Goal: Transaction & Acquisition: Purchase product/service

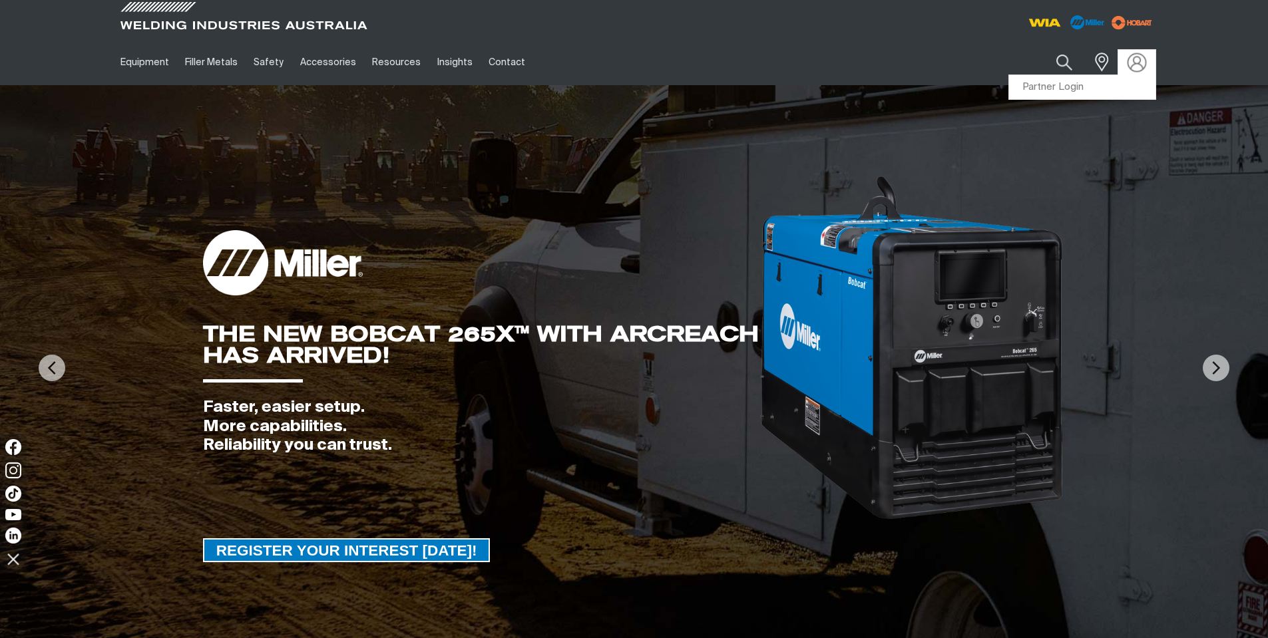
click at [1135, 63] on img at bounding box center [1136, 62] width 19 height 19
click at [1063, 89] on img at bounding box center [634, 368] width 1268 height 566
click at [435, 0] on div "Get 5 WIA Welding Guides Free!" at bounding box center [435, 0] width 0 height 0
click at [1065, 87] on link "Partner Login" at bounding box center [1082, 87] width 146 height 25
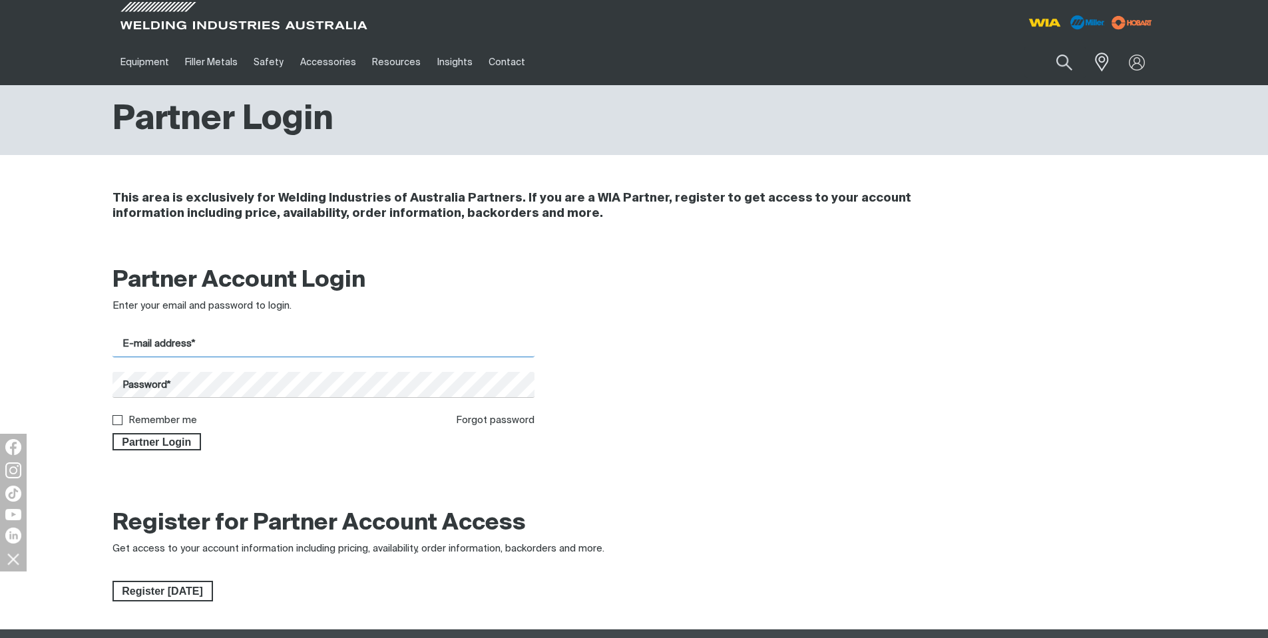
type input "[EMAIL_ADDRESS][DOMAIN_NAME]"
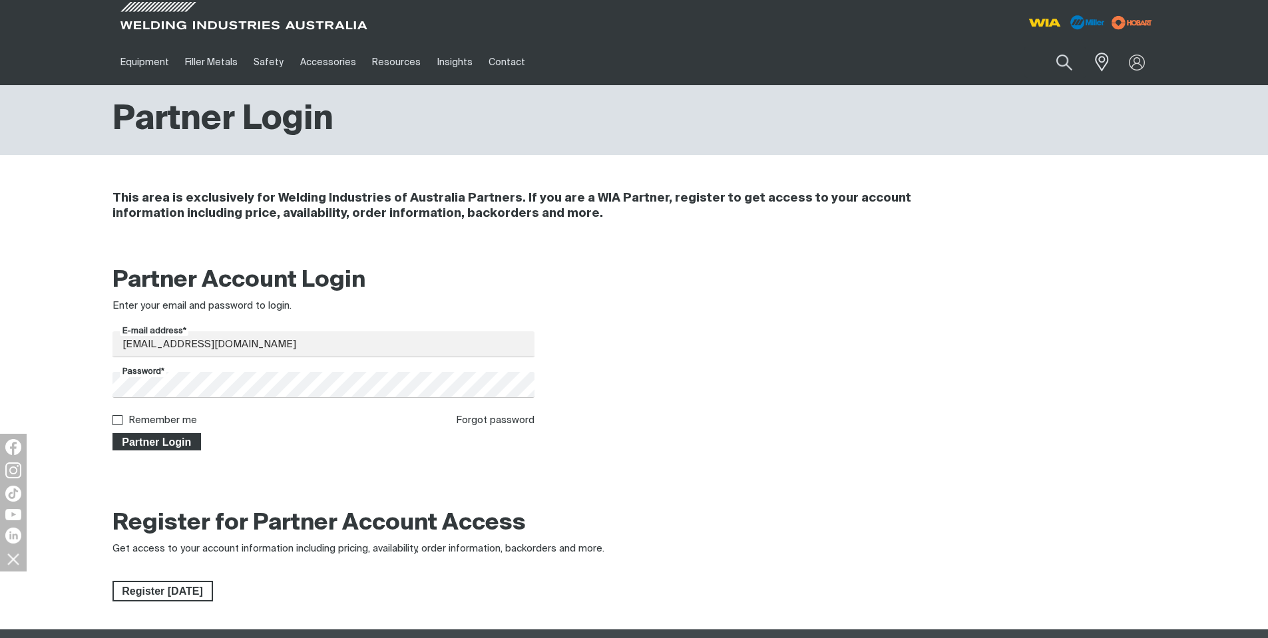
click at [164, 443] on span "Partner Login" at bounding box center [157, 441] width 87 height 17
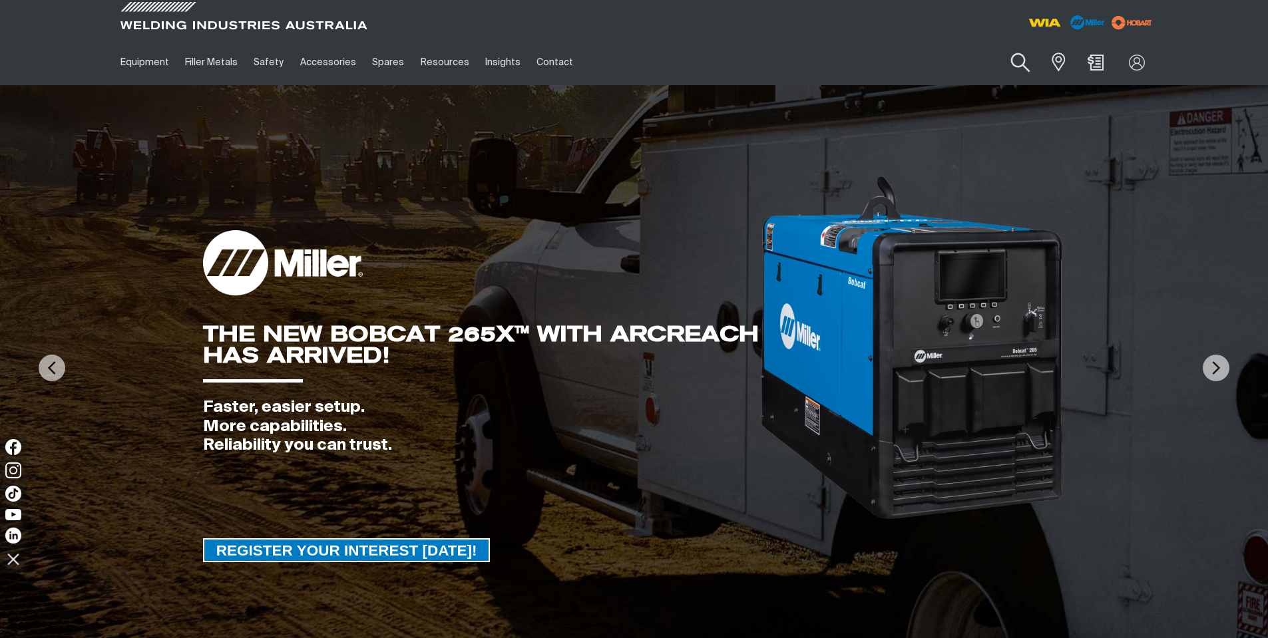
drag, startPoint x: 1010, startPoint y: 59, endPoint x: 1007, endPoint y: 74, distance: 14.9
click at [1011, 61] on button "Search products" at bounding box center [1021, 63] width 54 height 38
drag, startPoint x: 927, startPoint y: 53, endPoint x: 807, endPoint y: 73, distance: 122.0
click at [921, 53] on input "Search" at bounding box center [940, 62] width 205 height 30
paste input "CP145-1"
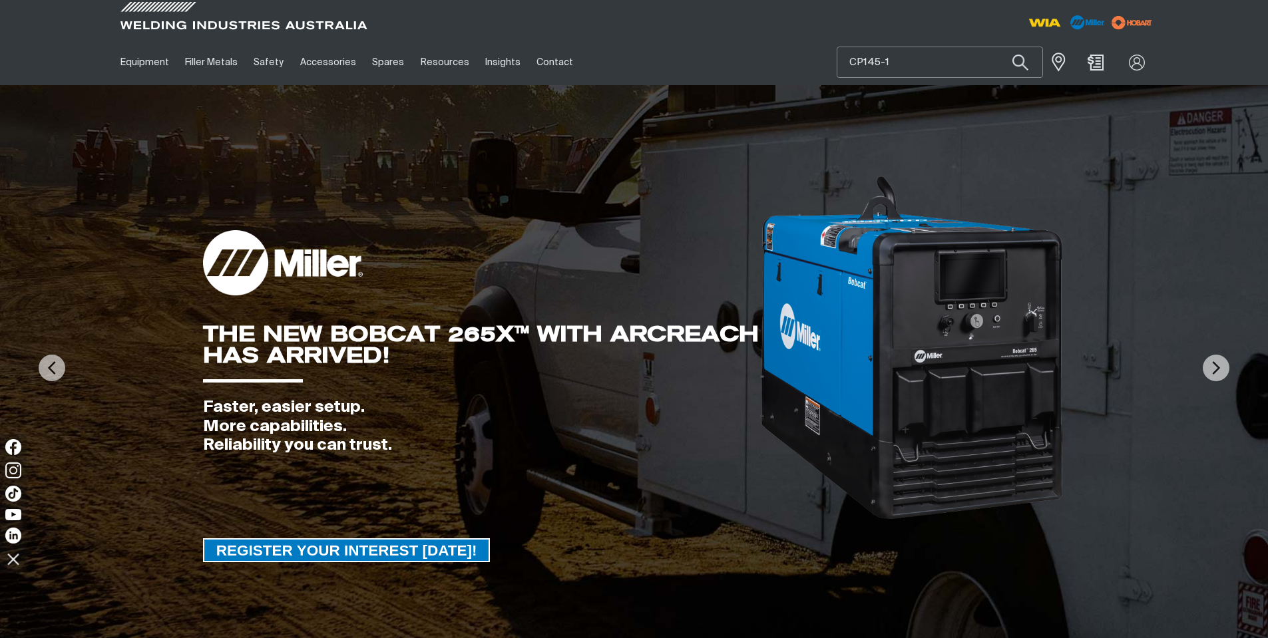
type input "CP145-1"
click at [998, 47] on button "Search products" at bounding box center [1020, 62] width 45 height 31
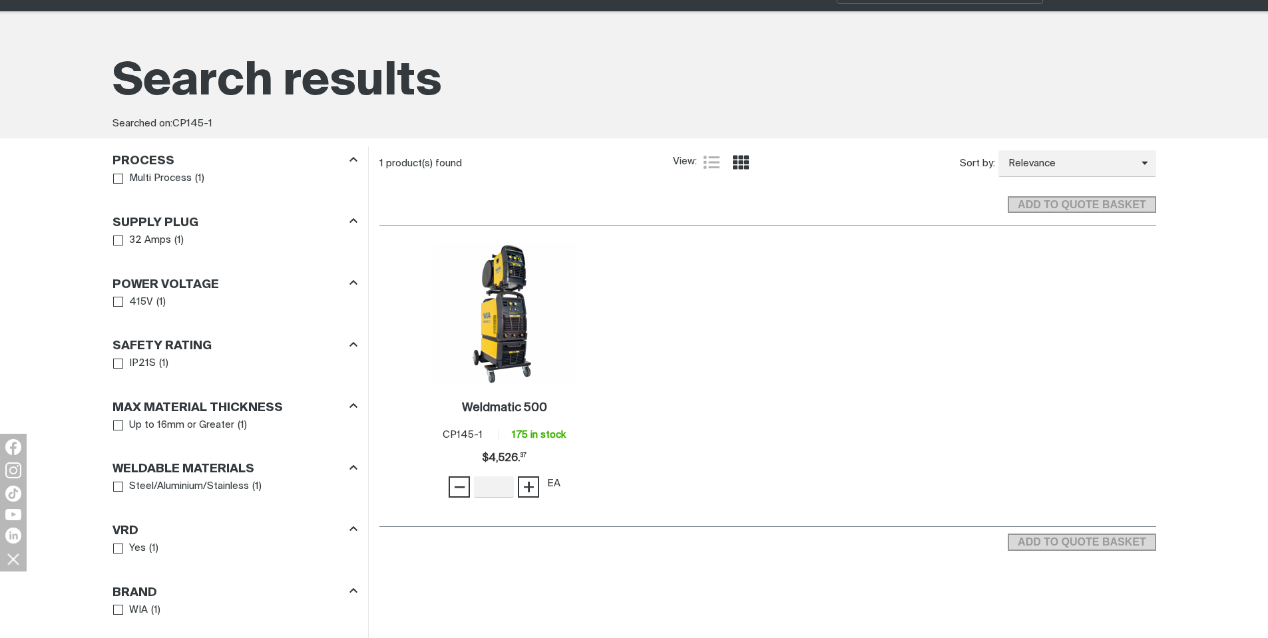
scroll to position [133, 0]
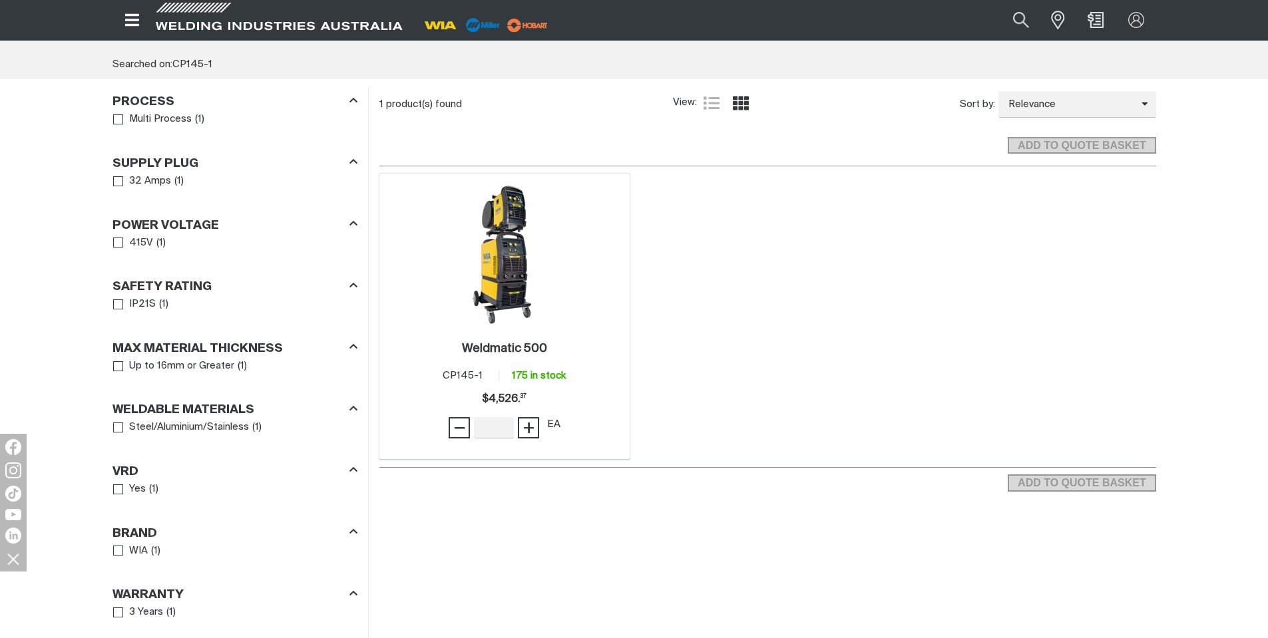
click at [513, 284] on img at bounding box center [504, 255] width 142 height 142
